Goal: Information Seeking & Learning: Check status

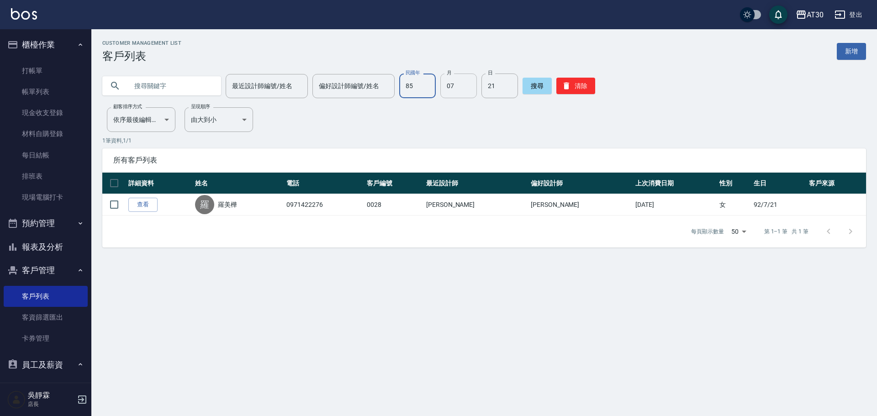
type input "85"
click at [457, 84] on input "07" at bounding box center [458, 86] width 37 height 25
type input "03"
click at [503, 85] on input "21" at bounding box center [499, 86] width 37 height 25
type input "23"
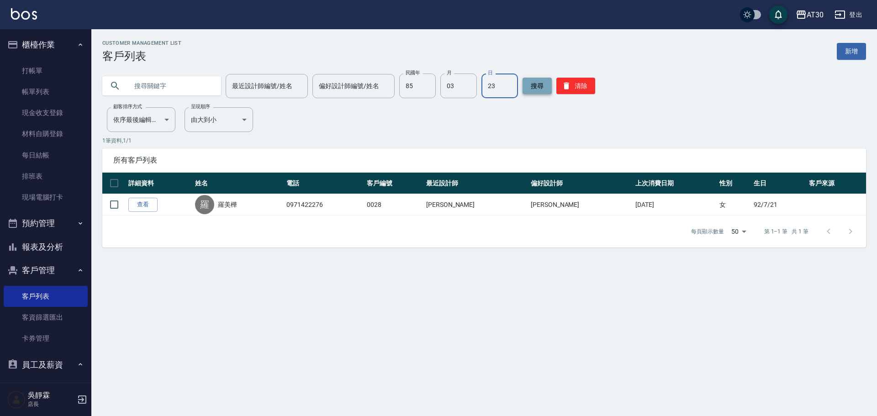
click at [541, 86] on button "搜尋" at bounding box center [536, 86] width 29 height 16
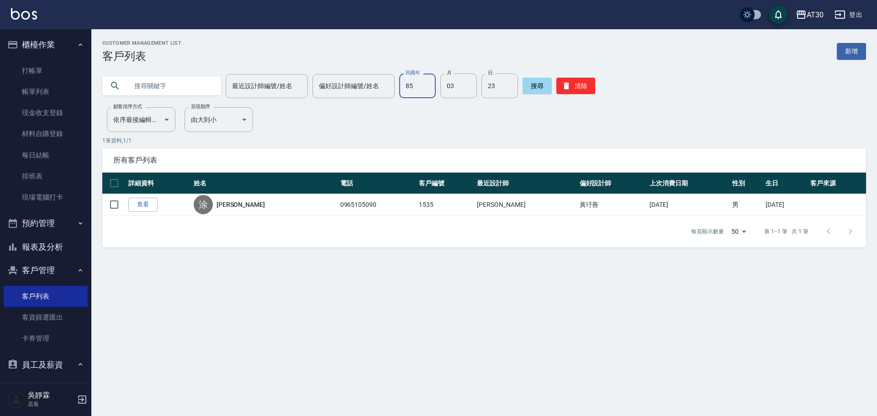
click at [424, 84] on input "85" at bounding box center [417, 86] width 37 height 25
type input "92"
click at [452, 90] on input "03" at bounding box center [458, 86] width 37 height 25
type input "07"
click at [506, 88] on input "23" at bounding box center [499, 86] width 37 height 25
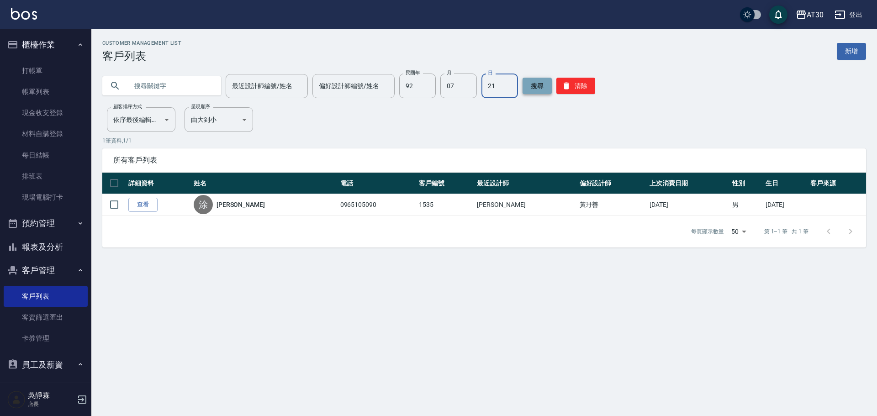
type input "21"
click at [538, 85] on button "搜尋" at bounding box center [536, 86] width 29 height 16
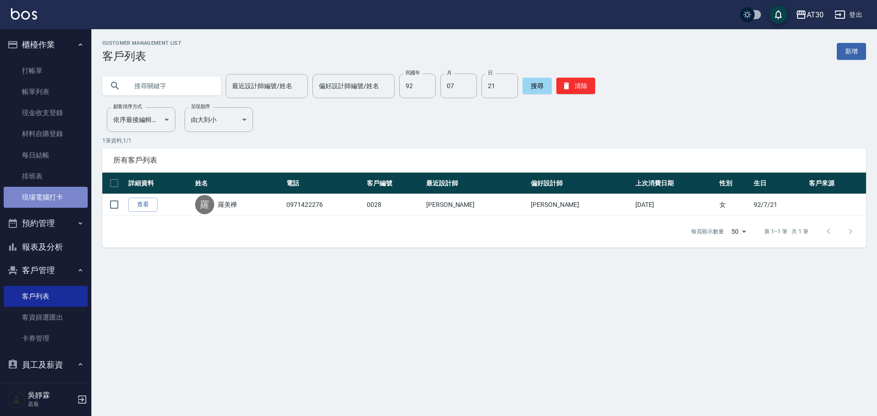
click at [67, 193] on link "現場電腦打卡" at bounding box center [46, 197] width 84 height 21
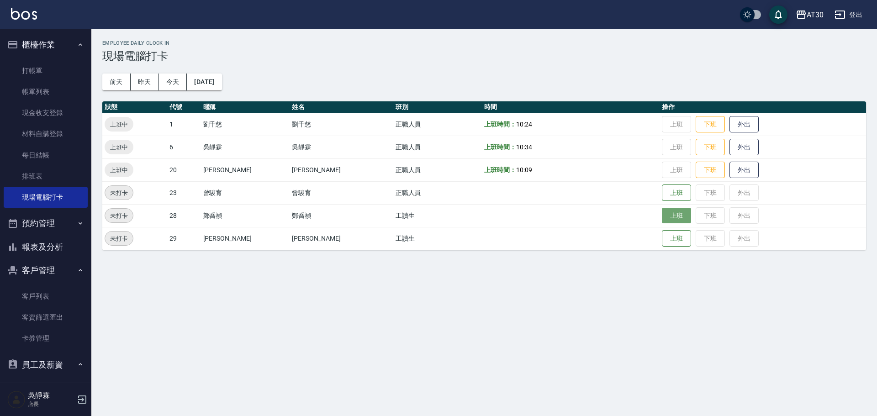
click at [662, 214] on button "上班" at bounding box center [676, 216] width 29 height 16
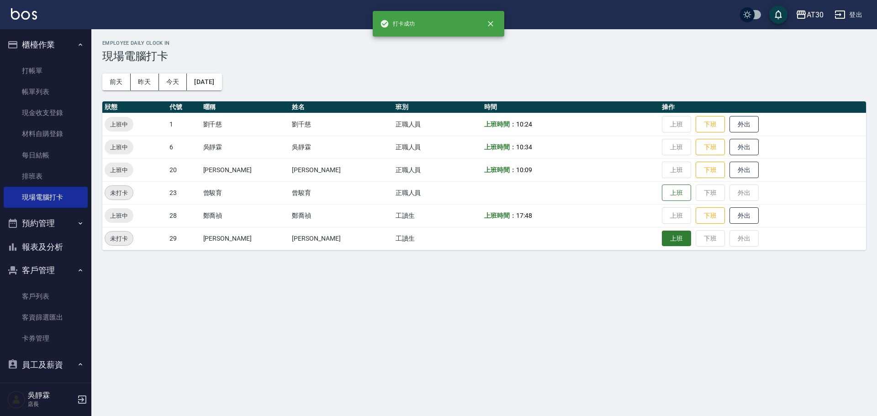
click at [664, 243] on button "上班" at bounding box center [676, 239] width 29 height 16
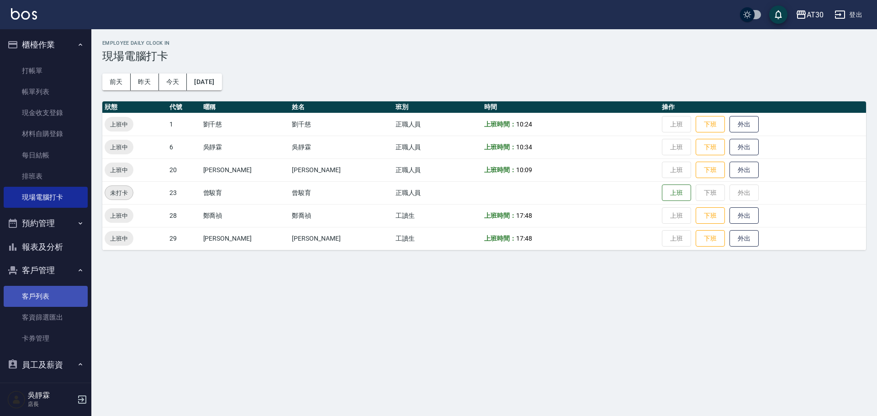
click at [43, 295] on link "客戶列表" at bounding box center [46, 296] width 84 height 21
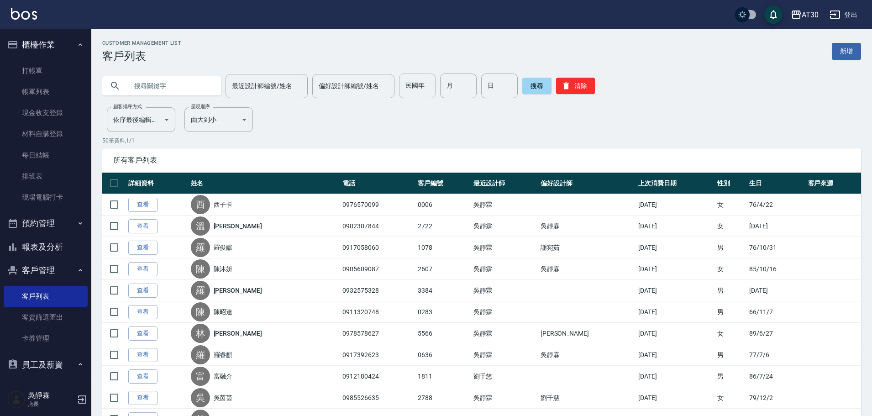
click at [429, 94] on input "民國年" at bounding box center [417, 86] width 37 height 25
type input "92"
type input "7"
type input "21"
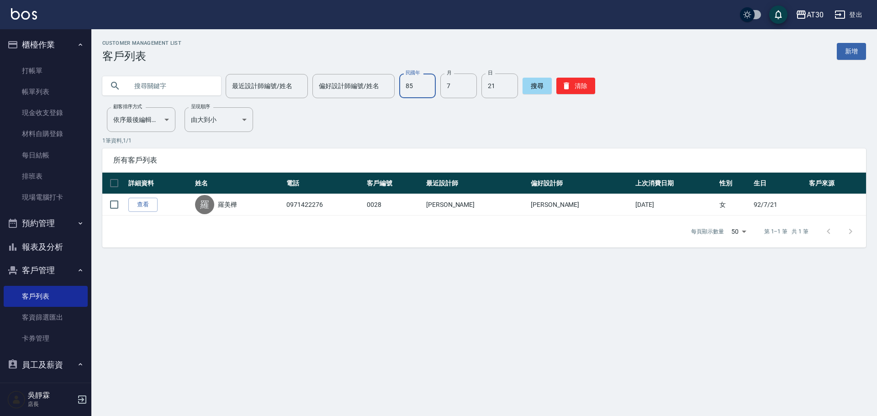
type input "85"
type input "3"
type input "23"
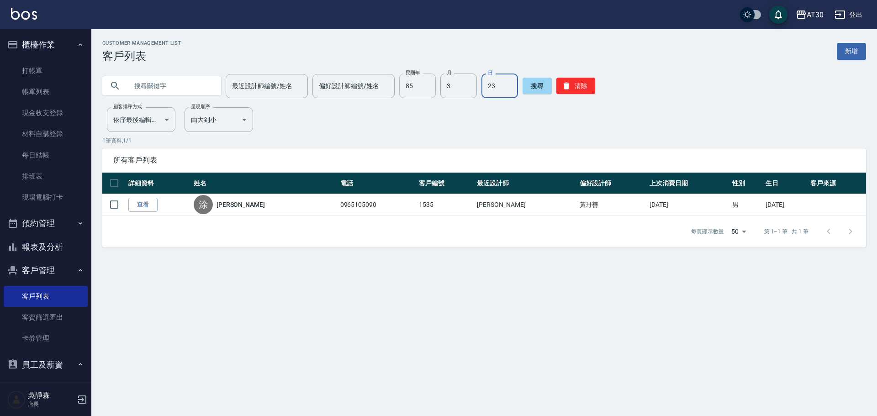
click at [428, 84] on input "85" at bounding box center [417, 86] width 37 height 25
type input "93"
type input "20"
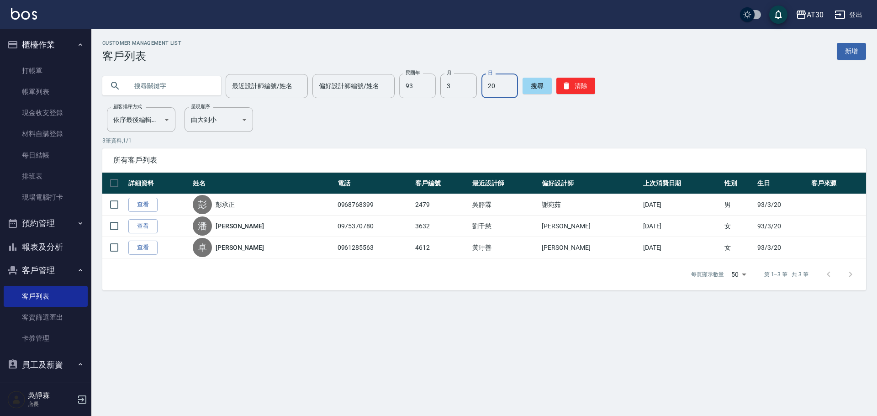
click at [431, 87] on input "93" at bounding box center [417, 86] width 37 height 25
type input "96"
type input "8"
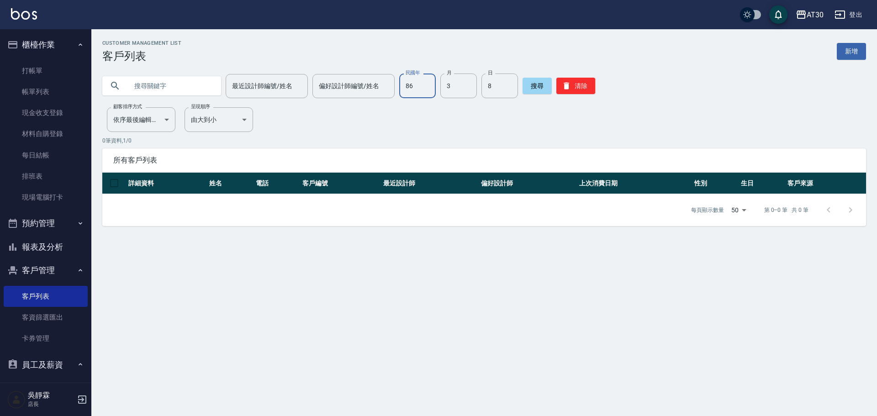
type input "86"
click at [533, 84] on button "搜尋" at bounding box center [536, 86] width 29 height 16
